Goal: Find contact information: Find contact information

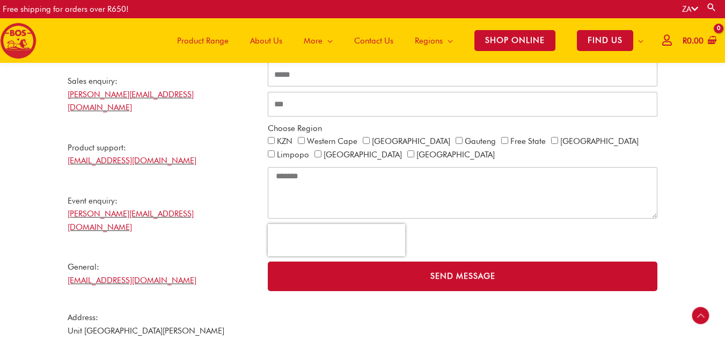
scroll to position [335, 0]
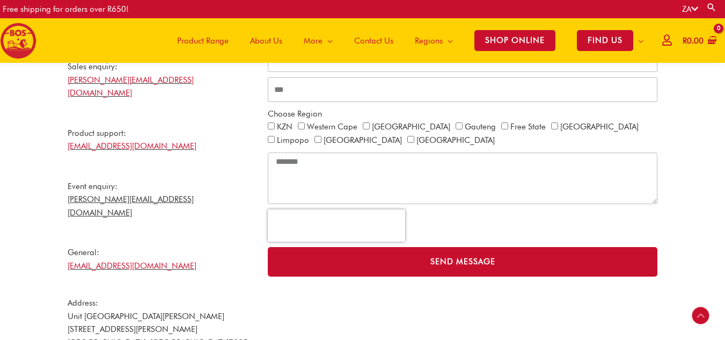
click at [152, 194] on link "[PERSON_NAME][EMAIL_ADDRESS][DOMAIN_NAME]" at bounding box center [131, 205] width 126 height 23
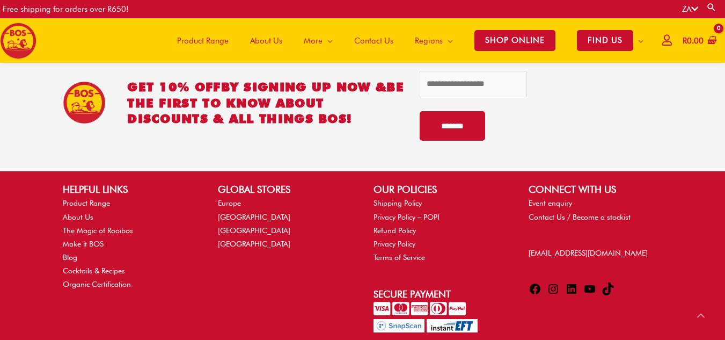
scroll to position [756, 0]
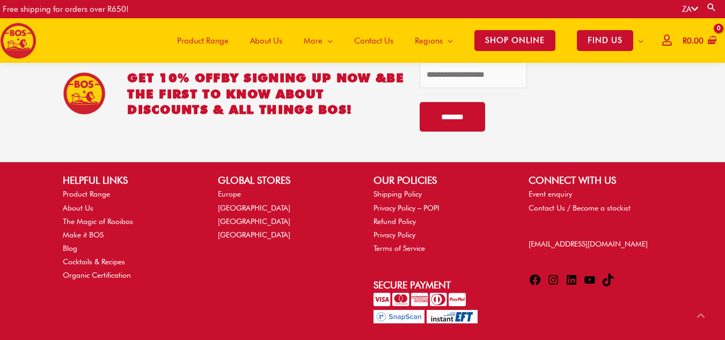
click at [553, 273] on icon at bounding box center [553, 279] width 13 height 13
